Goal: Use online tool/utility: Use online tool/utility

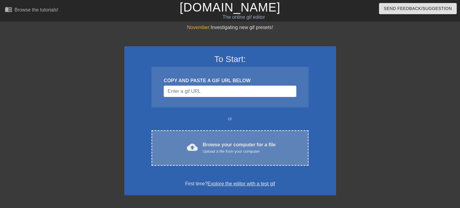
click at [221, 147] on div "Browse your computer for a file Upload a file from your computer" at bounding box center [239, 147] width 73 height 13
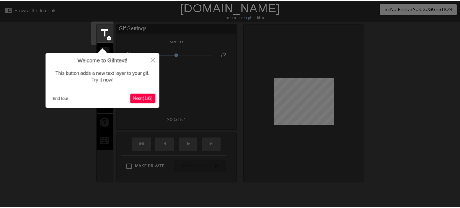
scroll to position [15, 0]
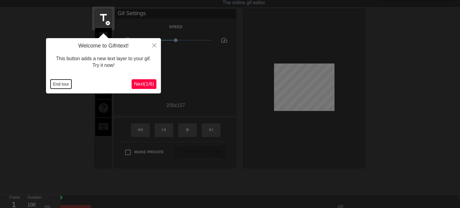
click at [62, 85] on button "End tour" at bounding box center [61, 84] width 21 height 9
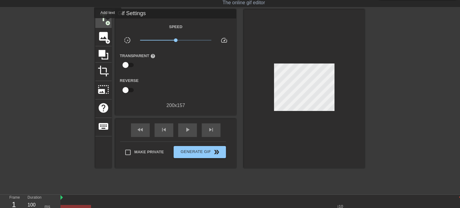
click at [108, 22] on span "add_circle" at bounding box center [107, 23] width 5 height 5
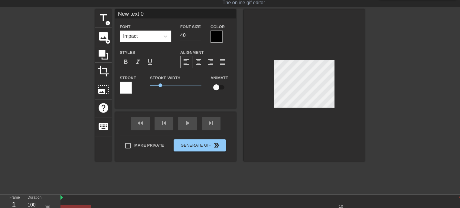
scroll to position [1, 1]
type input "New text"
type textarea "New text"
type input "New text"
type textarea "New text"
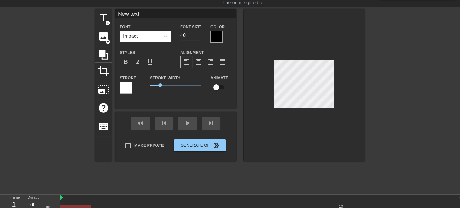
type input "New tex"
type textarea "New tex"
type input "New te"
type textarea "New te"
type input "New t"
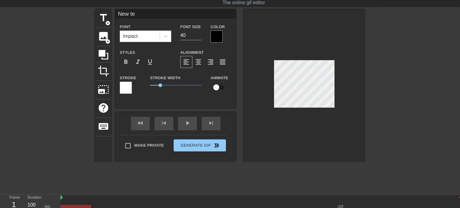
type textarea "New t"
type input "New"
type textarea "New"
type input "New"
type textarea "New"
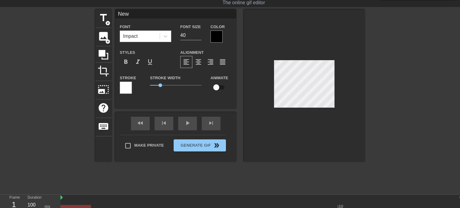
type input "Ne"
type textarea "Ne"
type input "N"
type textarea "N"
type input "K"
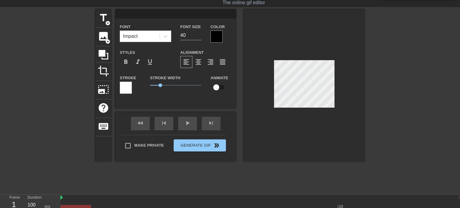
type textarea "K"
type input "K."
type textarea "K."
type input "K.,"
type textarea "K.,"
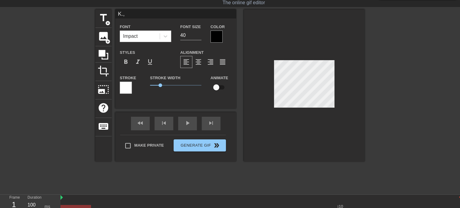
type input "K.,f"
type textarea "K.,f"
type input "K.,"
type textarea "K.,"
type input "K."
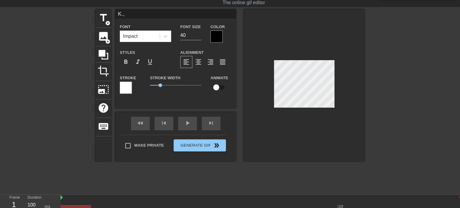
type textarea "K."
type input "K"
type textarea "K"
type input "М"
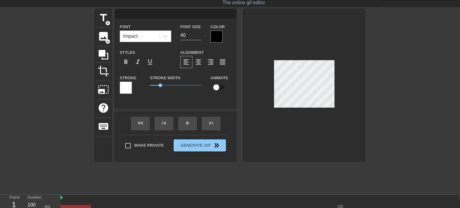
type textarea "М"
type input "Ма"
type textarea "Ма"
type input "Маш"
type textarea "Маш"
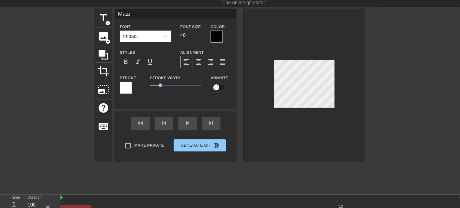
type input "[PERSON_NAME]"
type textarea "[PERSON_NAME]"
type input "[PERSON_NAME],"
type textarea "[PERSON_NAME],"
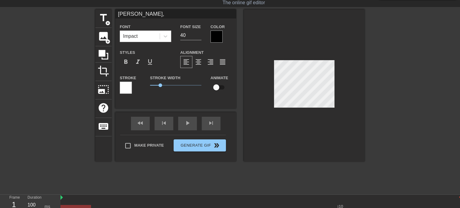
type input "[PERSON_NAME],"
type textarea "[PERSON_NAME],"
type input "[PERSON_NAME],щ"
type textarea "[PERSON_NAME], щ"
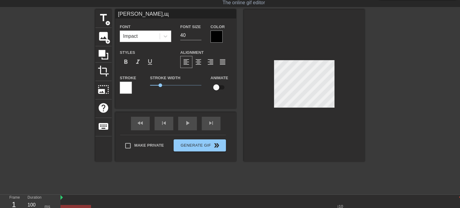
type input "[PERSON_NAME],щи"
type textarea "[PERSON_NAME], щи"
type input "[PERSON_NAME],щир"
type textarea "[PERSON_NAME], щир"
type input "[PERSON_NAME],щиры"
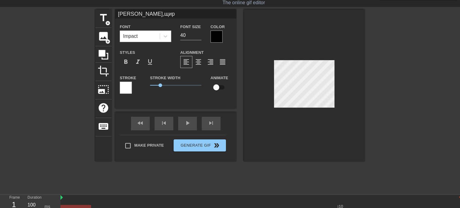
type textarea "[PERSON_NAME], щиры"
type input "[PERSON_NAME],щиры"
type textarea "[PERSON_NAME], щиры"
type input "[PERSON_NAME],щиры"
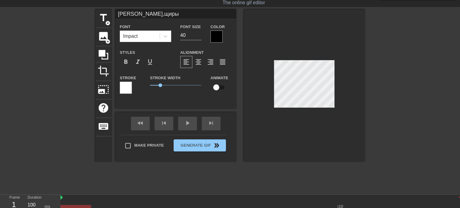
type textarea "[PERSON_NAME], щиры"
type input "[PERSON_NAME],щир"
type textarea "[PERSON_NAME], щир"
type input "[PERSON_NAME],щирі"
type textarea "[PERSON_NAME], щирі"
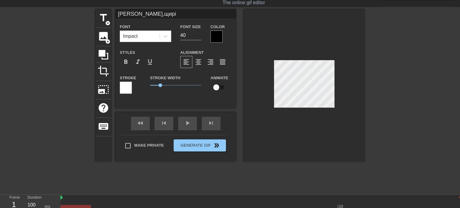
type input "[PERSON_NAME],щирі в"
type textarea "[PERSON_NAME], щирі в"
type input "[PERSON_NAME],щирі ві"
type textarea "[PERSON_NAME], щирі ві"
type input "[PERSON_NAME],щирі віт"
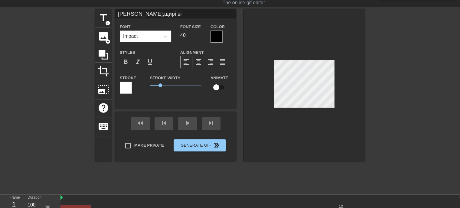
type textarea "[PERSON_NAME], щирі віт"
type input "[PERSON_NAME],щирі [PERSON_NAME]"
type textarea "[PERSON_NAME], щирі [PERSON_NAME]"
type input "[PERSON_NAME],щирі вітан"
type textarea "[PERSON_NAME], щирі вітан"
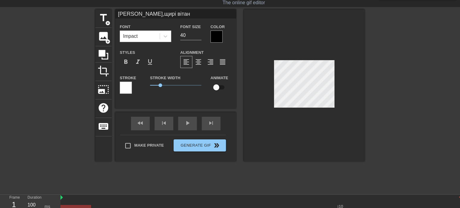
type input "[PERSON_NAME],щирі вітанн"
type textarea "[PERSON_NAME], щирі вітанн"
type input "[PERSON_NAME],щирі вітання"
type textarea "[PERSON_NAME], щирі вітання"
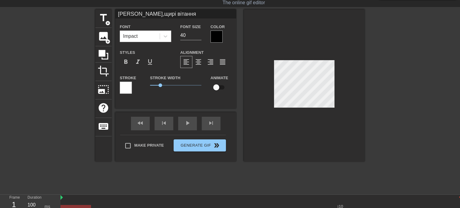
type input "[PERSON_NAME],щирі вітання"
type textarea "[PERSON_NAME], щирі вітання"
type input "[PERSON_NAME],щирі вітання"
type textarea "[PERSON_NAME], щирі вітання"
type input "[PERSON_NAME],щирі вітання з"
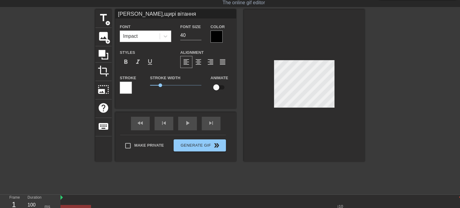
type textarea "[PERSON_NAME], щирі вітання з"
type input "[PERSON_NAME],щирі вітання"
type textarea "[PERSON_NAME], щирі вітання"
type input "[PERSON_NAME],щирі вітання"
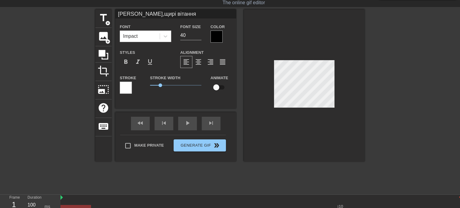
type textarea "[PERSON_NAME], щирі вітання"
type input "[PERSON_NAME],щирі вітання з"
type textarea "[PERSON_NAME], щирі вітання з"
type input "[PERSON_NAME],щирі вітання з"
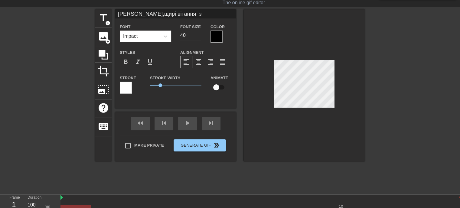
type textarea "[PERSON_NAME], щирі вітання з"
type input "[PERSON_NAME],щирі вітання з д"
type textarea "[PERSON_NAME], щирі вітання з д"
type input "[PERSON_NAME],щирі вітання з"
type textarea "[PERSON_NAME], щирі вітання з"
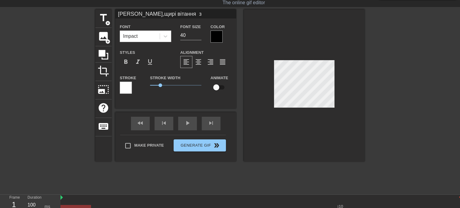
type input "[PERSON_NAME],щирі вітання з Д"
type textarea "[PERSON_NAME], щирі вітання з Д"
type input "[PERSON_NAME],щирі вітання з Дн"
type textarea "[PERSON_NAME], щирі вітання з Дн"
type input "[PERSON_NAME],щирі вітання з Дне"
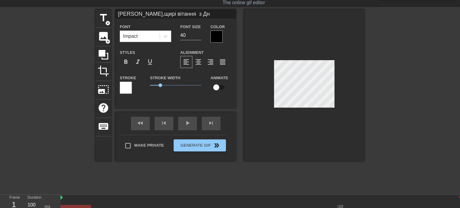
type textarea "[PERSON_NAME], щирі вітання з Дне"
type input "[PERSON_NAME],щирі вітання з Днем"
type textarea "[PERSON_NAME], щирі вітання з Днем"
type input "[PERSON_NAME],щирі вітання з Днем"
type textarea "[PERSON_NAME], щирі вітання з Днем"
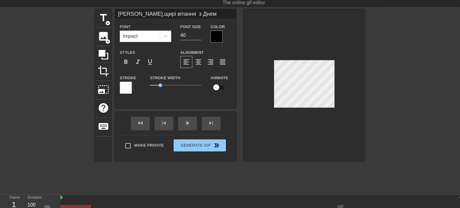
scroll to position [1, 1]
type input "[PERSON_NAME],щирі вітання з Днем н"
type textarea "[PERSON_NAME], щирі вітання з Днем н"
type input "[PERSON_NAME],щирі вітання з Днем на"
type textarea "[PERSON_NAME], щирі вітання з Днем на"
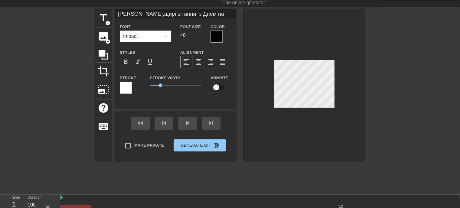
type input "[PERSON_NAME],щирі вітання з Днем нар"
type textarea "[PERSON_NAME], щирі вітання з Днем нар"
type input "[PERSON_NAME],щирі вітання з Днем наро"
type textarea "[PERSON_NAME], щирі вітання з Днем наро"
type input "[PERSON_NAME],щирі вітання з Днем народ"
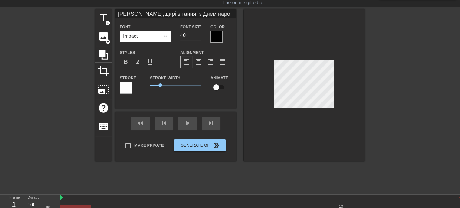
type textarea "[PERSON_NAME], щирі вітання з Днем народ"
type input "[PERSON_NAME],щирі вітання з Днем народж"
type textarea "[PERSON_NAME], щирі вітання з Днем народж"
type input "[PERSON_NAME],щирі вітання з Днем народже"
type textarea "[PERSON_NAME], щирі вітання з Днем народже"
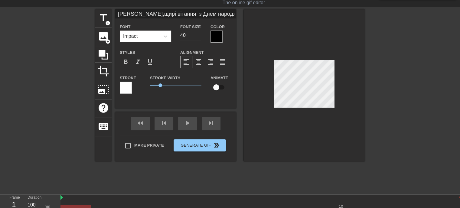
type input "[PERSON_NAME],щирі вітання з Днем народжен"
type textarea "[PERSON_NAME], щирі вітання з Днем народжен"
type input "[PERSON_NAME],щирі вітання з Днем народженн"
type textarea "[PERSON_NAME], щирі вітання з Днем народженн"
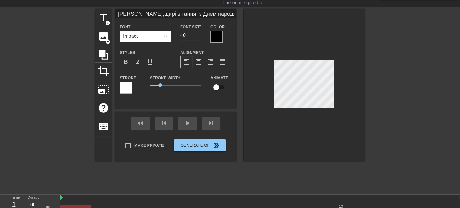
type input "[PERSON_NAME],щирі вітання з Днем народження"
type textarea "[PERSON_NAME], щирі вітання з Днем народження"
type input "[PERSON_NAME],щирі вітання з Днем народження!"
type textarea "[PERSON_NAME], щирі вітання з Днем народження!"
type input "[PERSON_NAME],щирі вітання з Днем народження!"
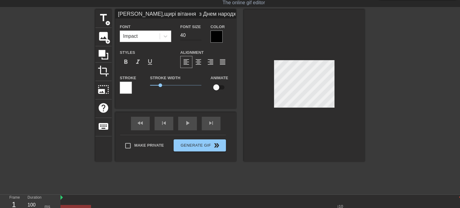
type input "39"
type input "[PERSON_NAME],щирі вітання з Днем народження!"
type input "38"
type input "[PERSON_NAME],щирі вітання з Днем народження!"
type input "37"
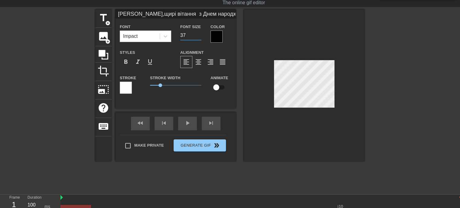
type input "[PERSON_NAME],щирі вітання з Днем народження!"
type input "36"
type input "[PERSON_NAME],щирі вітання з Днем народження!"
type input "35"
type input "[PERSON_NAME],щирі вітання з Днем народження!"
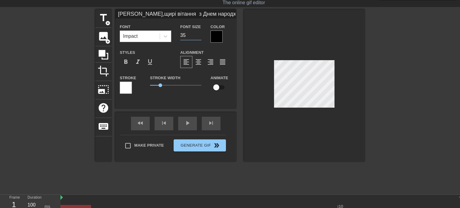
type input "34"
type input "[PERSON_NAME],щирі вітання з Днем народження!"
type input "33"
type input "[PERSON_NAME],щирі вітання з Днем народження!"
type input "32"
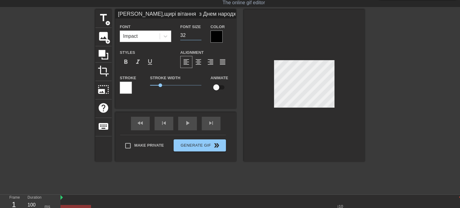
type input "[PERSON_NAME],щирі вітання з Днем народження!"
type input "31"
type input "[PERSON_NAME],щирі вітання з Днем народження!"
type input "30"
type input "[PERSON_NAME],щирі вітання з Днем народження!"
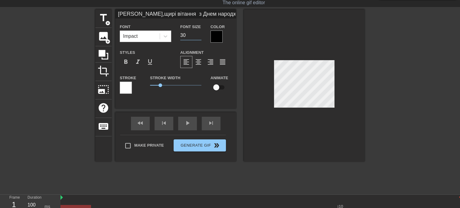
type input "29"
type input "[PERSON_NAME],щирі вітання з Днем народження!"
type input "28"
type input "[PERSON_NAME],щирі вітання з Днем народження!"
type input "27"
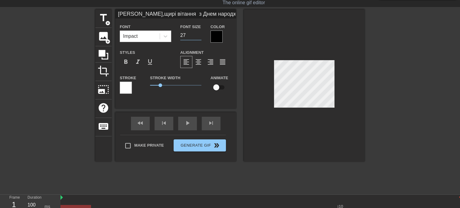
type input "[PERSON_NAME],щирі вітання з Днем народження!"
type input "26"
type input "[PERSON_NAME],щирі вітання з Днем народження!"
type input "25"
type input "[PERSON_NAME],щирі вітання з Днем народження!"
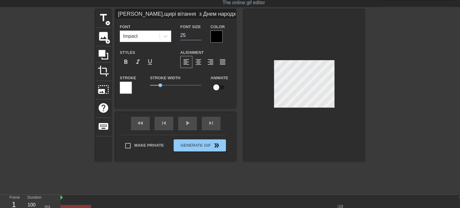
type input "24"
type input "[PERSON_NAME],щирі вітання з Днем народження!"
type input "23"
click at [199, 36] on input "23" at bounding box center [190, 36] width 21 height 10
type input "[PERSON_NAME],щирі вітання з Днем народження!"
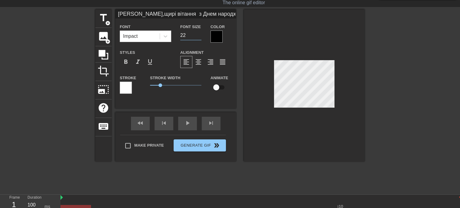
type input "22"
click at [199, 36] on input "22" at bounding box center [190, 36] width 21 height 10
type input "[PERSON_NAME],щирі вітання з Днем народження!"
type input "21"
click at [199, 36] on input "21" at bounding box center [190, 36] width 21 height 10
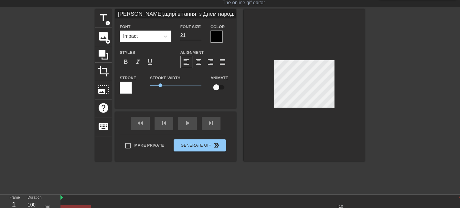
scroll to position [1, 2]
type input "[PERSON_NAME],щирі вітання з Днем народження!"
type textarea "[PERSON_NAME], щирі вітання з Днем народження!"
type input "[PERSON_NAME],щирі вітання Шз Днем народження!"
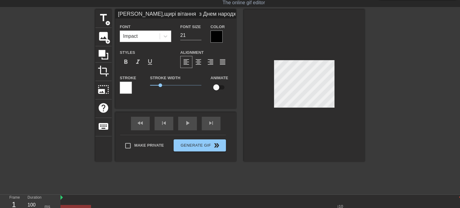
type textarea "[PERSON_NAME], щирі вітання Ш з Днем народження!"
type input "[PERSON_NAME],щирі вітання Шаз Днем народження!"
type textarea "[PERSON_NAME], щирі вітання Ша з Днем народження!"
type input "[PERSON_NAME],щирі вітання Шасз Днем народження!"
type textarea "[PERSON_NAME], щирі вітання Шас з Днем народження!"
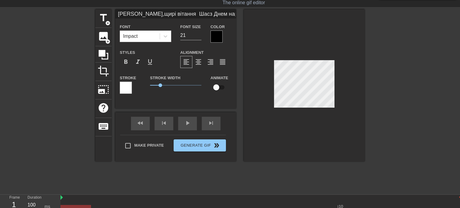
type input "[PERSON_NAME],щирі вітання Шастз Днем народження!"
type textarea "[PERSON_NAME], щирі вітання Шаст з Днем народження!"
type input "[PERSON_NAME],щирі вітання Шастяз Днем народження!"
type textarea "[PERSON_NAME], щирі вітання Шастя з Днем народження!"
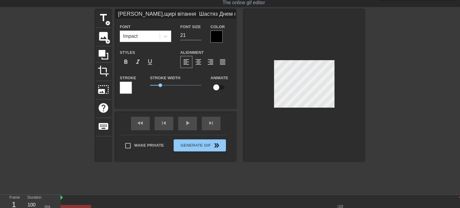
type input "[PERSON_NAME],щирі вітання Шастз Днем народження!"
type textarea "[PERSON_NAME], щирі вітання Шаст з Днем народження!"
type input "[PERSON_NAME],щирі вітання Шасз Днем народження!"
type textarea "[PERSON_NAME], щирі вітання Шас з Днем народження!"
type input "[PERSON_NAME],щирі вітання Шаз Днем народження!"
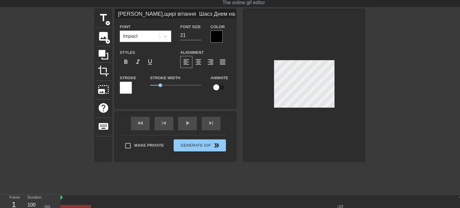
type textarea "[PERSON_NAME], щирі вітання Ша з Днем народження!"
type input "[PERSON_NAME],щирі вітання Шз Днем народження!"
type textarea "[PERSON_NAME], щирі вітання Ш з Днем народження!"
type input "[PERSON_NAME],щирі вітання з Днем народження!"
type textarea "[PERSON_NAME], щирі вітання з Днем народження!"
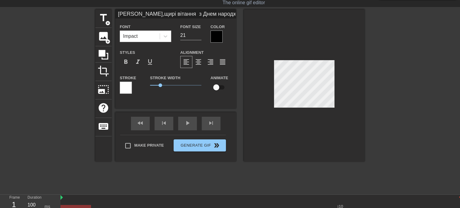
scroll to position [1, 0]
type input "[PERSON_NAME],щирі вітання з Днем народження!"
type textarea "[PERSON_NAME], щирі вітання з Днем народження!"
type input "[PERSON_NAME],щирі вітання з Днем народження!"
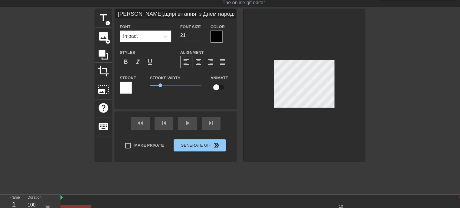
type textarea "[PERSON_NAME], щирі вітання з Днем народження!"
type input "[PERSON_NAME],щирі вітання з Днем народження!Щ"
type textarea "[PERSON_NAME], щирі вітання з Днем народження! Щ"
type input "[PERSON_NAME],щирі вітання з Днем народження!Ща"
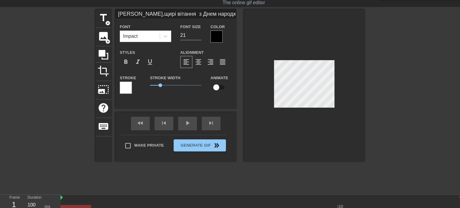
type textarea "[PERSON_NAME], щирі вітання з Днем народження! Ща"
type input "[PERSON_NAME],щирі вітання з Днем народження!Щас"
type textarea "[PERSON_NAME], щирі вітання з Днем народження! Щас"
type input "[PERSON_NAME],щирі вітання з Днем народження!Щаст"
type textarea "[PERSON_NAME], щирі вітання з Днем народження! Щаст"
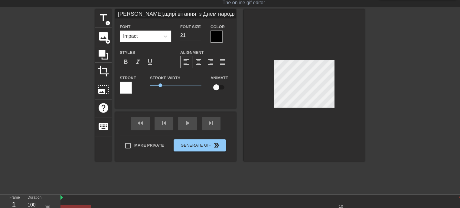
scroll to position [2, 3]
click at [198, 35] on input "20" at bounding box center [190, 36] width 21 height 10
click at [198, 35] on input "19" at bounding box center [190, 36] width 21 height 10
click at [198, 35] on input "18" at bounding box center [190, 36] width 21 height 10
click at [198, 35] on input "17" at bounding box center [190, 36] width 21 height 10
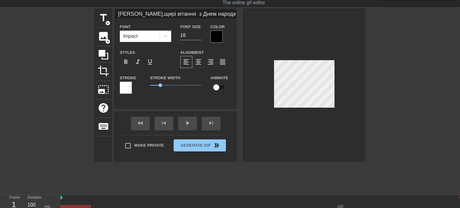
click at [198, 35] on input "16" at bounding box center [190, 36] width 21 height 10
click at [214, 36] on div at bounding box center [217, 37] width 12 height 12
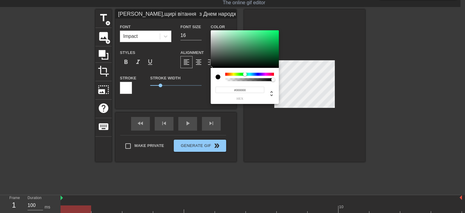
drag, startPoint x: 226, startPoint y: 73, endPoint x: 245, endPoint y: 74, distance: 19.1
click at [245, 74] on div at bounding box center [245, 74] width 4 height 4
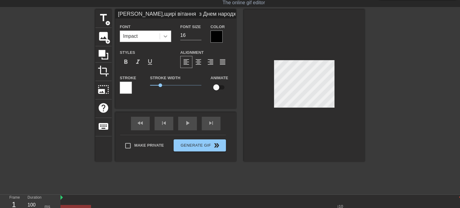
click at [166, 35] on icon at bounding box center [165, 36] width 6 height 6
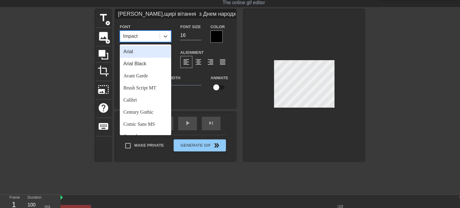
click at [130, 52] on div "Arial" at bounding box center [145, 52] width 51 height 12
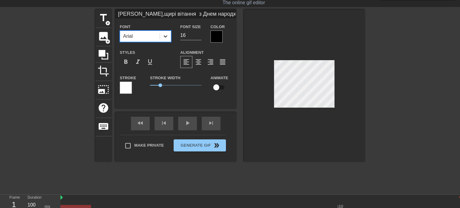
click at [163, 34] on icon at bounding box center [165, 36] width 6 height 6
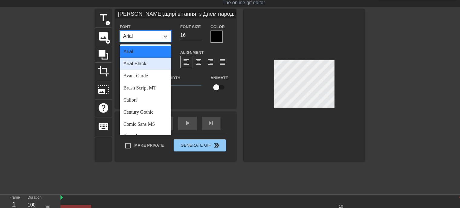
click at [142, 64] on div "Arial Black" at bounding box center [145, 64] width 51 height 12
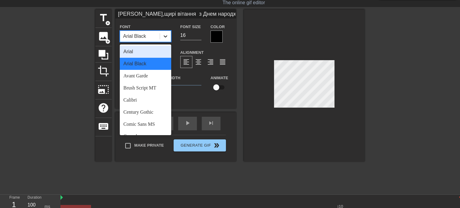
click at [168, 37] on icon at bounding box center [165, 36] width 6 height 6
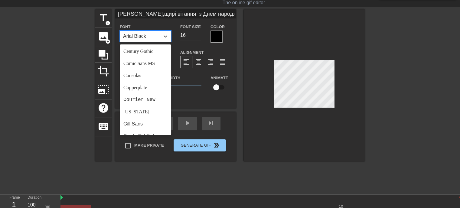
scroll to position [71, 0]
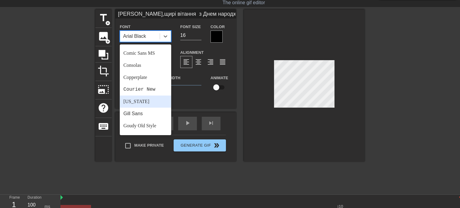
click at [138, 101] on div "[US_STATE]" at bounding box center [145, 102] width 51 height 12
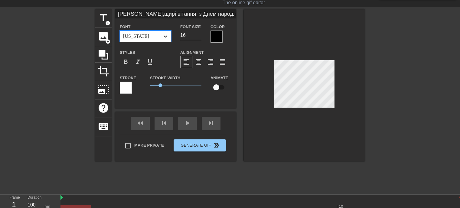
click at [166, 35] on icon at bounding box center [165, 36] width 6 height 6
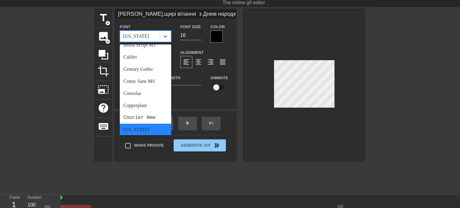
scroll to position [47, 0]
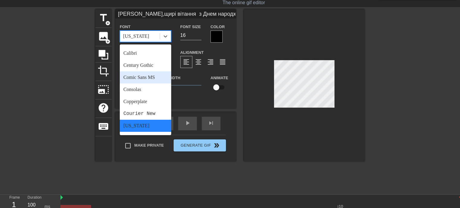
click at [142, 78] on div "Comic Sans MS" at bounding box center [145, 77] width 51 height 12
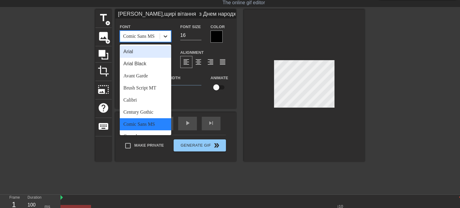
click at [167, 35] on icon at bounding box center [166, 36] width 4 height 2
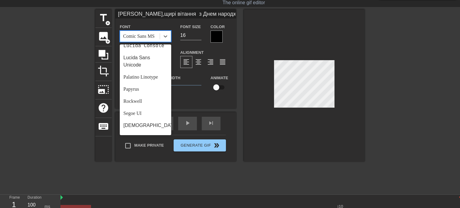
scroll to position [217, 0]
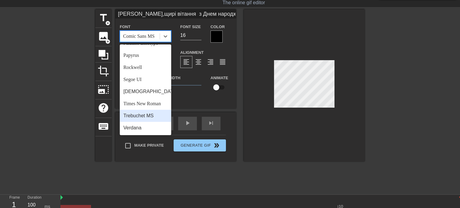
click at [135, 116] on div "Trebuchet MS" at bounding box center [145, 116] width 51 height 12
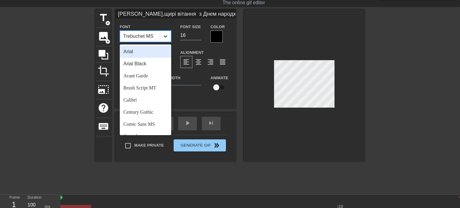
click at [165, 36] on icon at bounding box center [165, 36] width 6 height 6
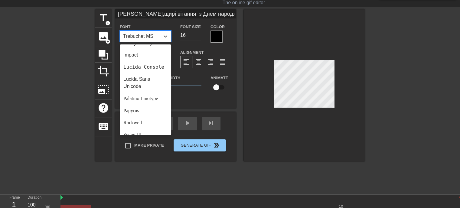
scroll to position [147, 0]
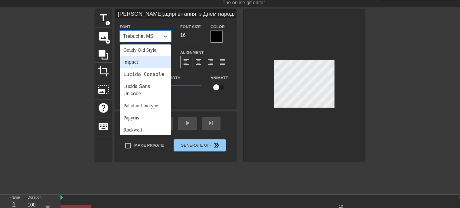
click at [145, 61] on div "Impact" at bounding box center [145, 62] width 51 height 12
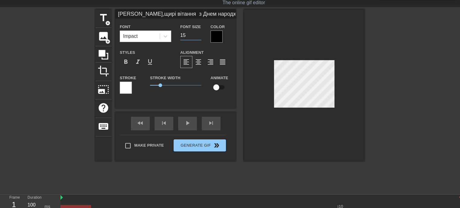
click at [200, 36] on input "15" at bounding box center [190, 36] width 21 height 10
click at [198, 37] on input "14" at bounding box center [190, 36] width 21 height 10
click at [218, 36] on div at bounding box center [217, 37] width 12 height 12
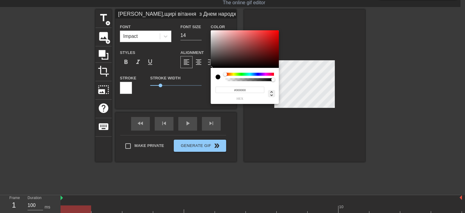
click at [272, 92] on icon at bounding box center [271, 93] width 2 height 5
click at [246, 91] on input "0" at bounding box center [246, 90] width 11 height 6
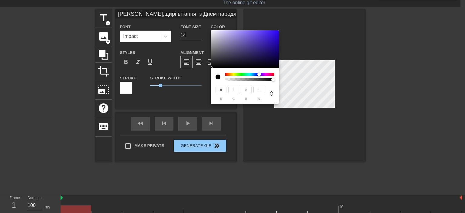
drag, startPoint x: 224, startPoint y: 74, endPoint x: 259, endPoint y: 73, distance: 34.8
click at [259, 73] on div at bounding box center [259, 74] width 4 height 4
click at [247, 88] on input "0" at bounding box center [246, 90] width 11 height 6
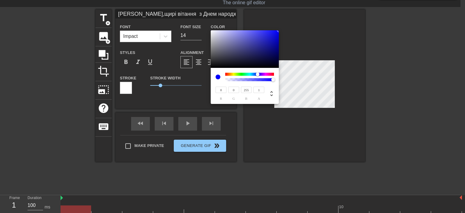
drag, startPoint x: 224, startPoint y: 74, endPoint x: 232, endPoint y: 74, distance: 8.2
click at [232, 74] on div at bounding box center [244, 77] width 58 height 8
click at [257, 73] on div at bounding box center [258, 74] width 4 height 4
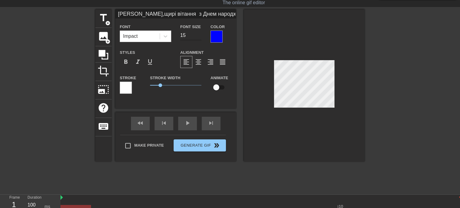
click at [200, 33] on input "15" at bounding box center [190, 36] width 21 height 10
click at [200, 33] on input "16" at bounding box center [190, 36] width 21 height 10
click at [293, 134] on div at bounding box center [304, 85] width 121 height 152
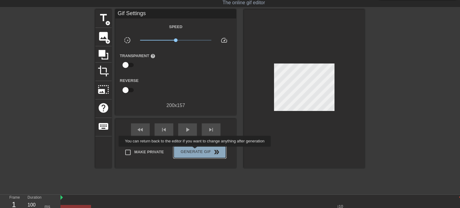
click at [195, 151] on span "Generate Gif double_arrow" at bounding box center [199, 152] width 47 height 7
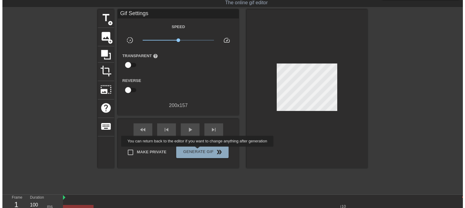
scroll to position [0, 0]
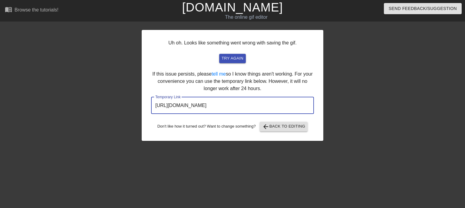
drag, startPoint x: 282, startPoint y: 106, endPoint x: 140, endPoint y: 115, distance: 142.2
click at [140, 115] on div "Uh oh. Looks like something went wrong with saving the gif. try again If this i…" at bounding box center [232, 115] width 465 height 182
